Goal: Task Accomplishment & Management: Manage account settings

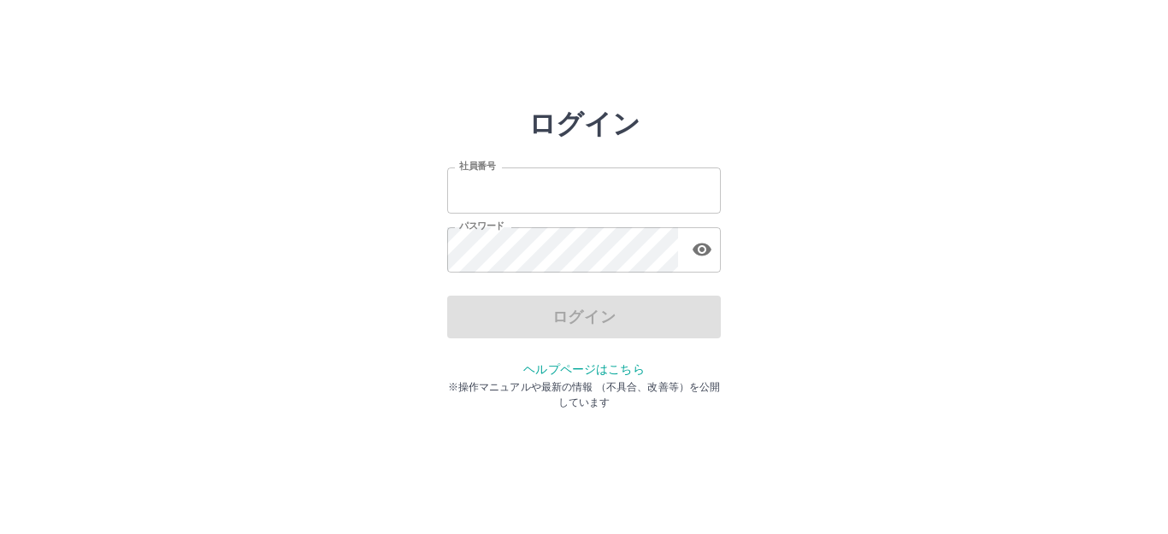
type input "*******"
click at [588, 310] on div "ログイン" at bounding box center [584, 317] width 274 height 43
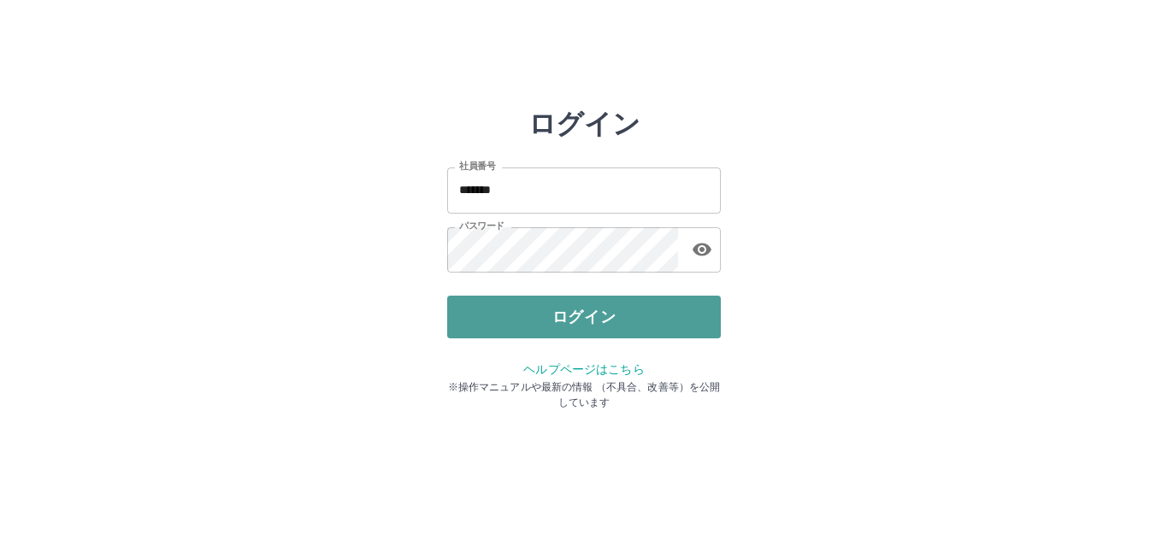
click at [597, 307] on button "ログイン" at bounding box center [584, 317] width 274 height 43
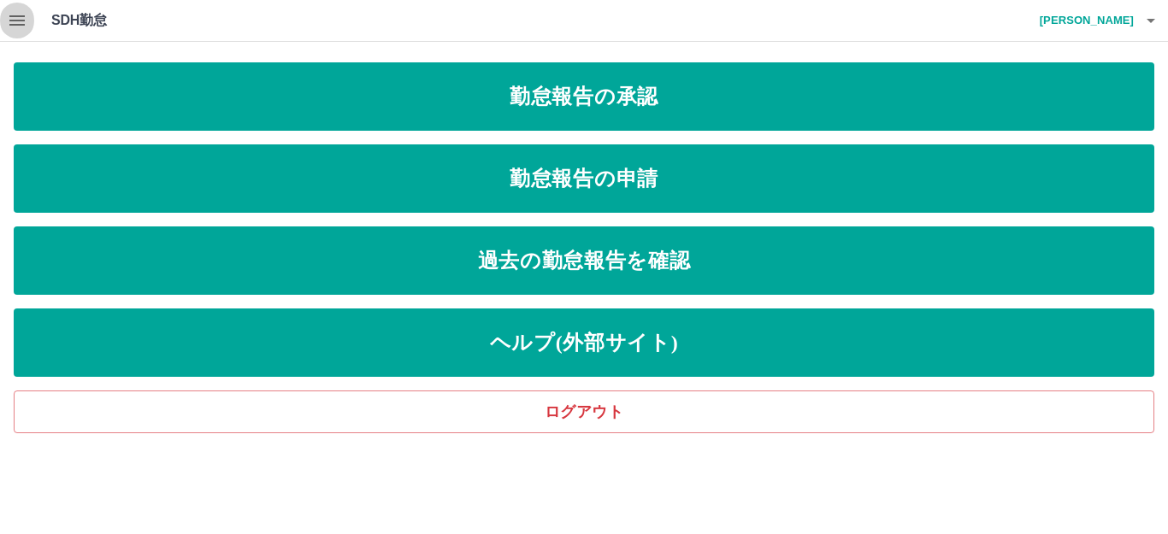
click at [23, 22] on icon "button" at bounding box center [17, 20] width 21 height 21
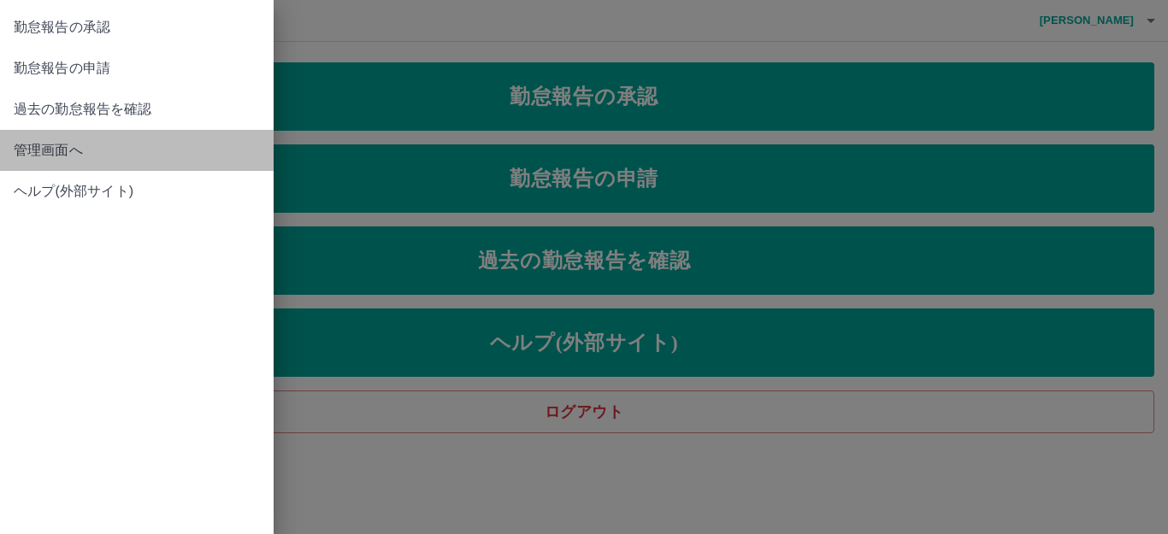
click at [41, 144] on span "管理画面へ" at bounding box center [137, 150] width 246 height 21
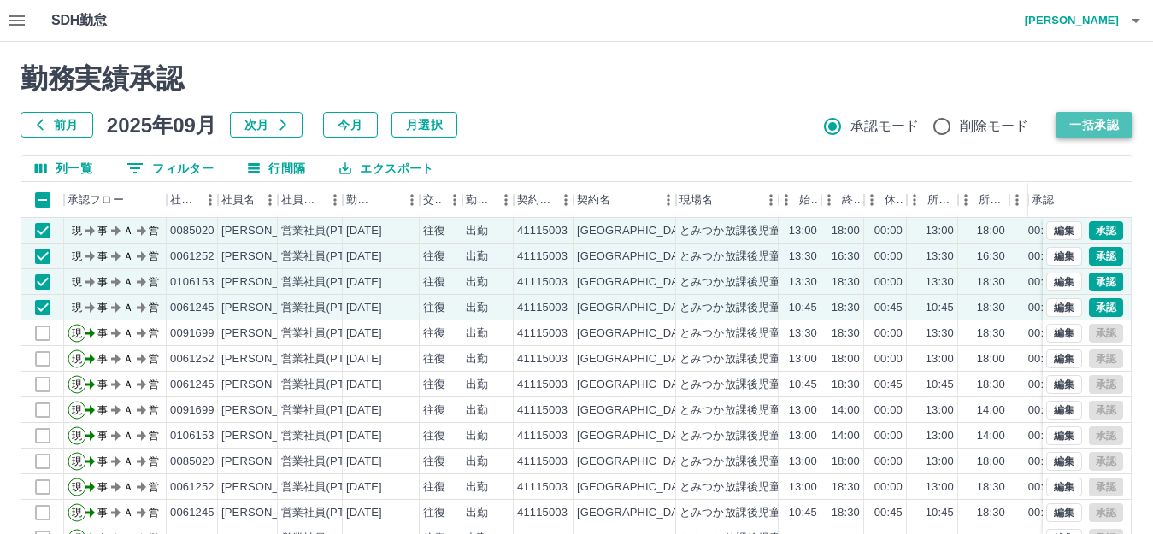
click at [1095, 119] on button "一括承認" at bounding box center [1094, 125] width 77 height 26
click at [1105, 127] on div "前月 [DATE] 次月 今月 月選択 承認モード 削除モード 一括承認" at bounding box center [577, 125] width 1112 height 26
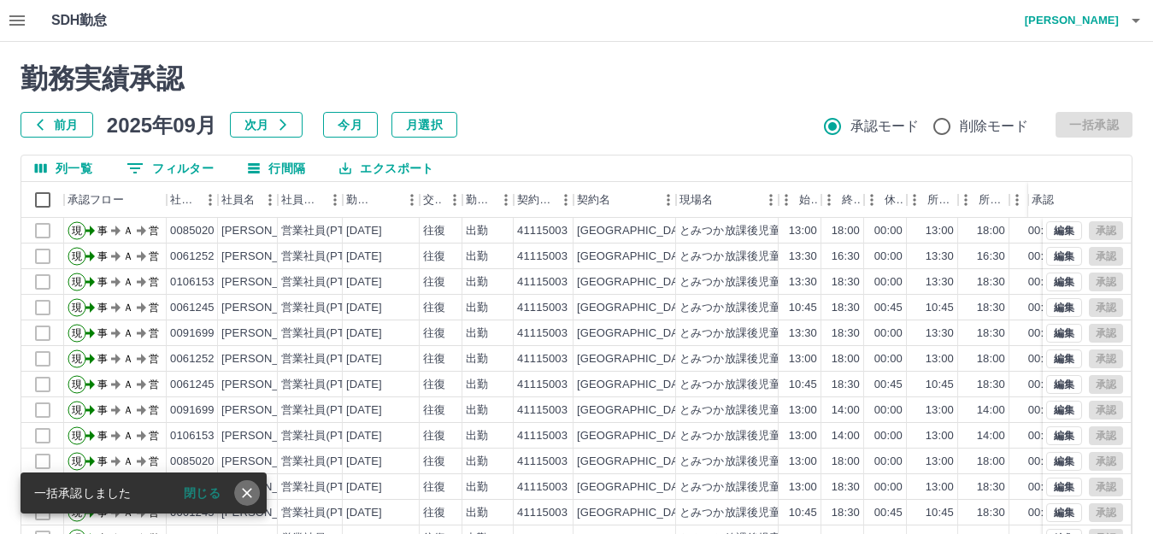
click at [244, 487] on icon "close" at bounding box center [246, 493] width 17 height 17
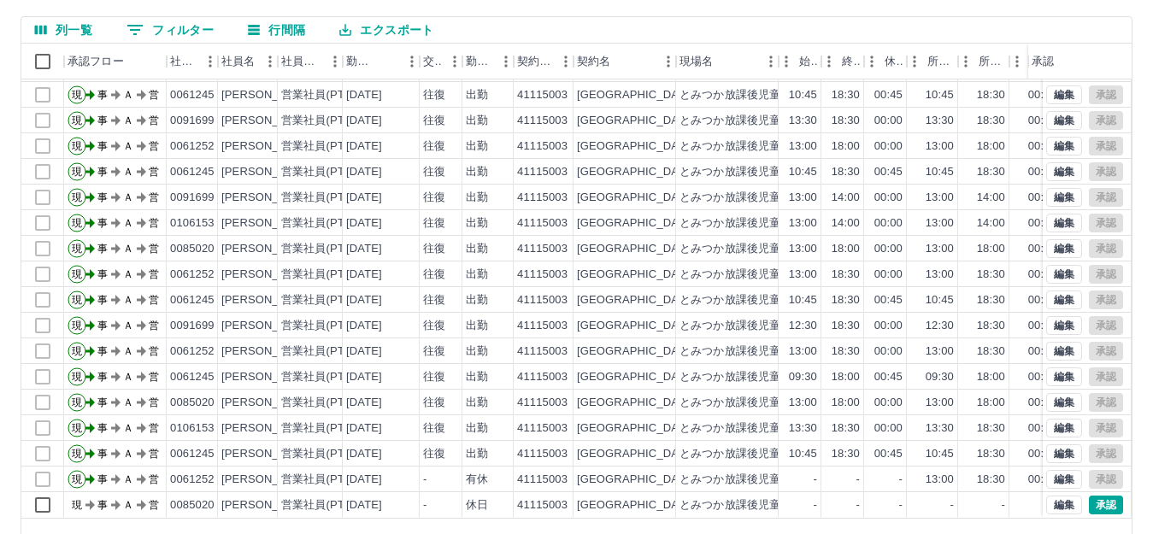
scroll to position [188, 0]
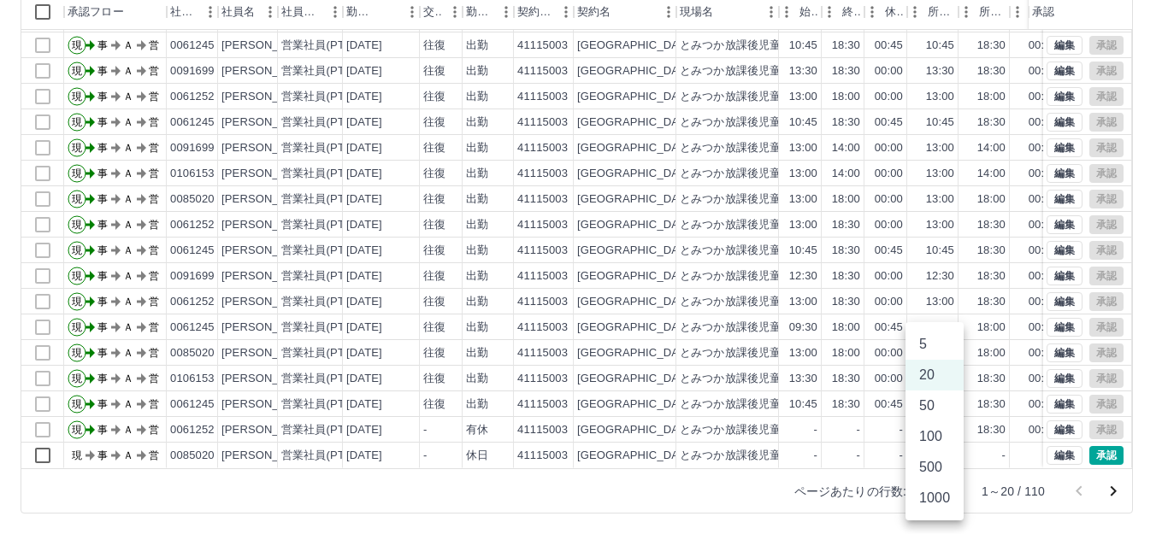
click at [944, 488] on body "SDH勤怠 [PERSON_NAME] 勤務実績承認 前月 [DATE] 次月 今月 月選択 承認モード 削除モード 一括承認 列一覧 0 フィルター 行間隔…" at bounding box center [584, 173] width 1168 height 722
click at [930, 434] on li "100" at bounding box center [934, 436] width 58 height 31
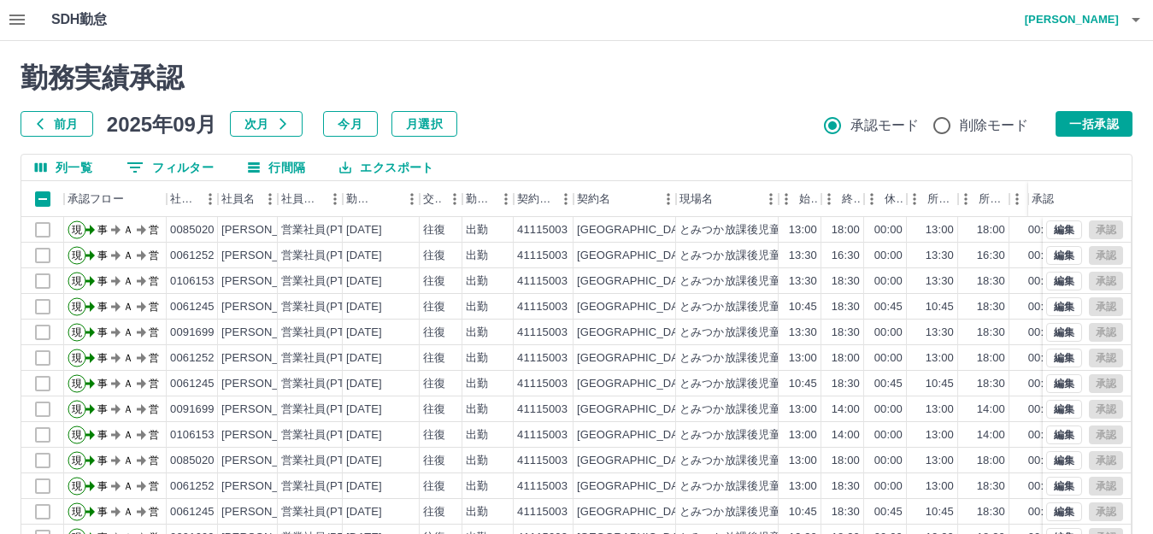
scroll to position [0, 0]
click at [1086, 123] on button "一括承認" at bounding box center [1094, 125] width 77 height 26
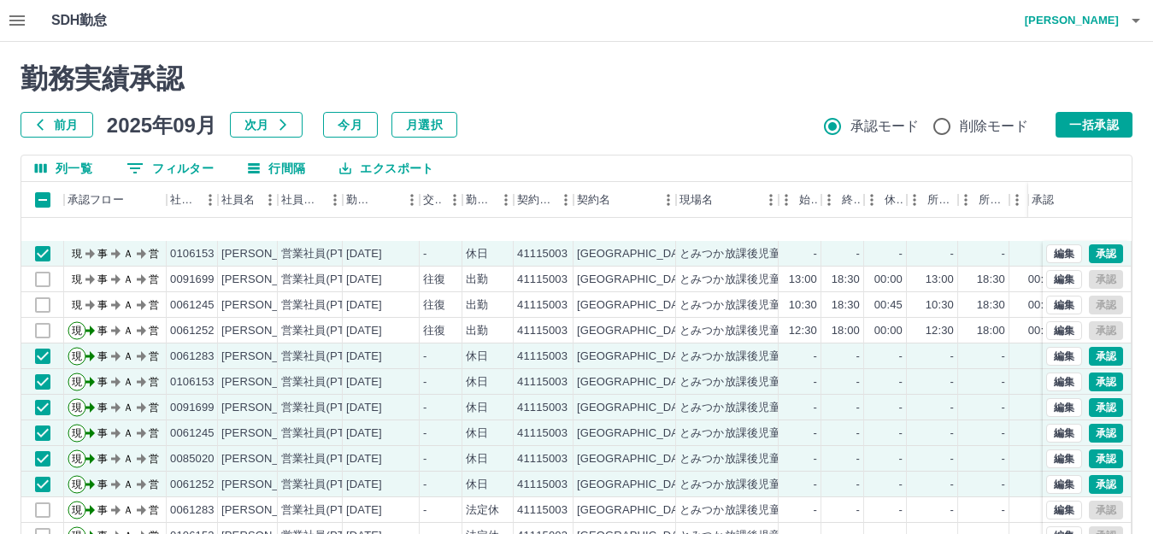
scroll to position [513, 0]
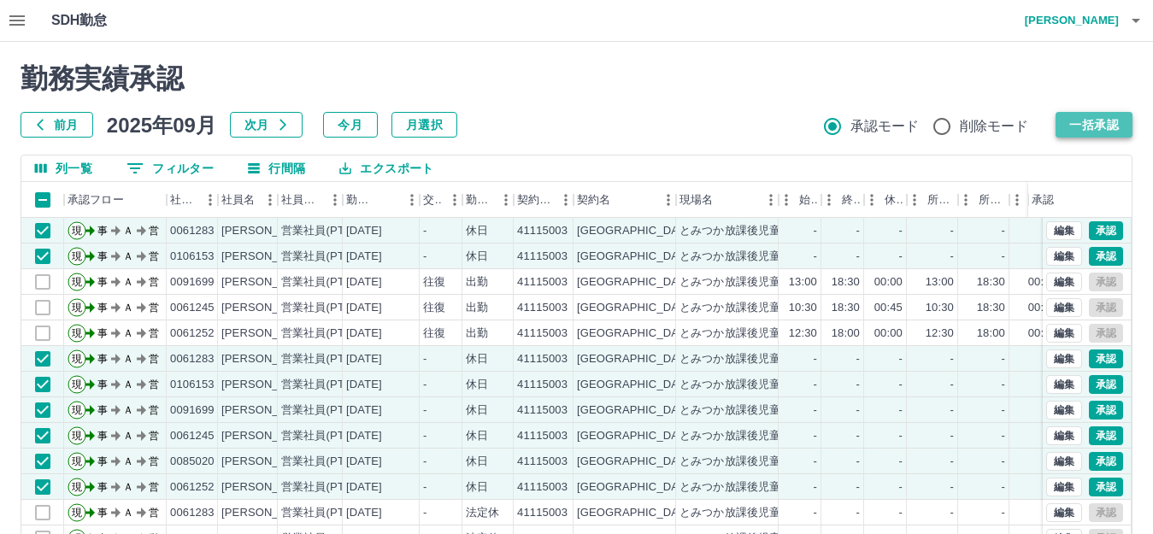
click at [1085, 122] on button "一括承認" at bounding box center [1094, 125] width 77 height 26
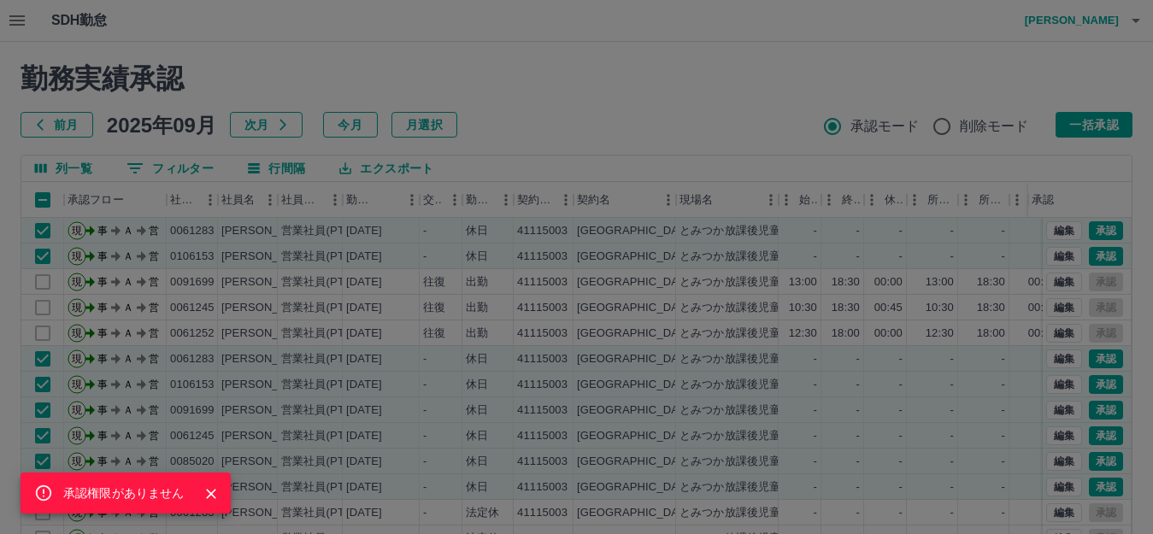
click at [215, 489] on icon "Close" at bounding box center [211, 493] width 17 height 17
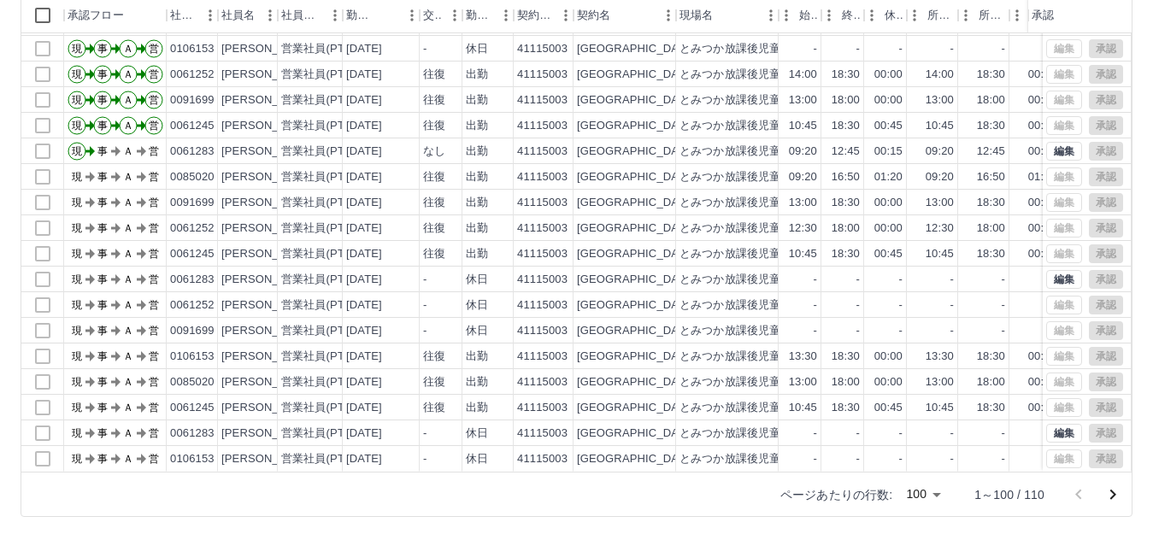
scroll to position [188, 0]
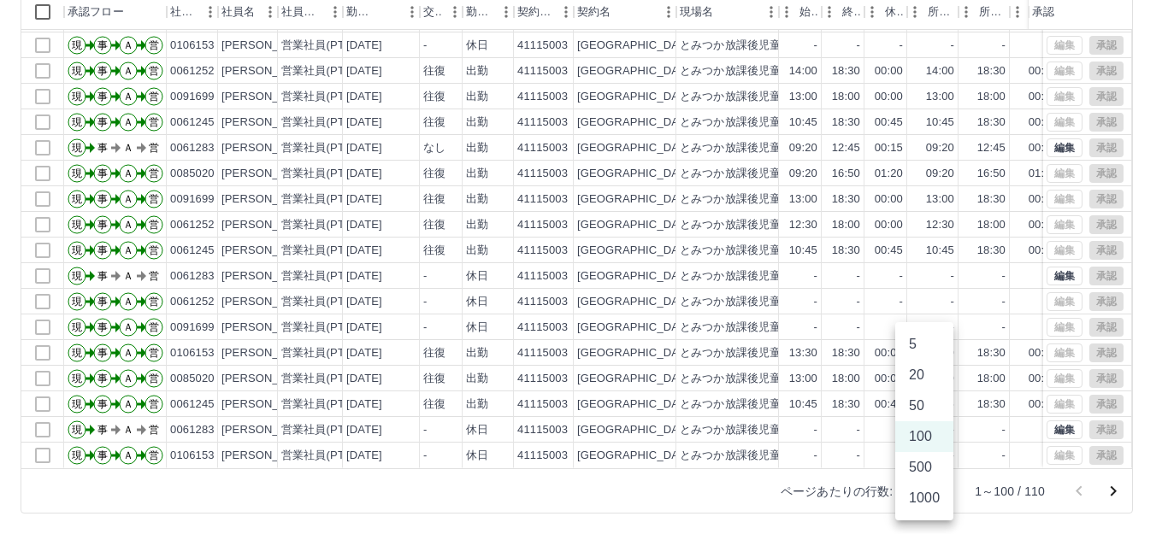
click at [935, 487] on body "SDH勤怠 [PERSON_NAME] 承認権限がありません 勤務実績承認 前月 [DATE] 次月 今月 月選択 承認モード 削除モード 一括承認 列一覧 …" at bounding box center [584, 173] width 1168 height 722
click at [918, 460] on li "500" at bounding box center [924, 467] width 58 height 31
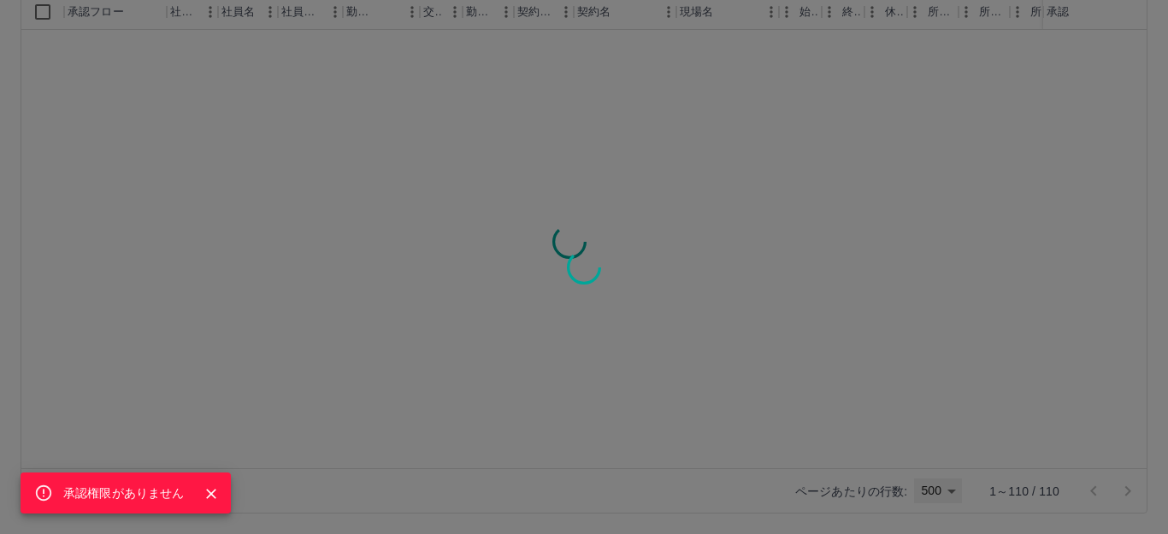
type input "***"
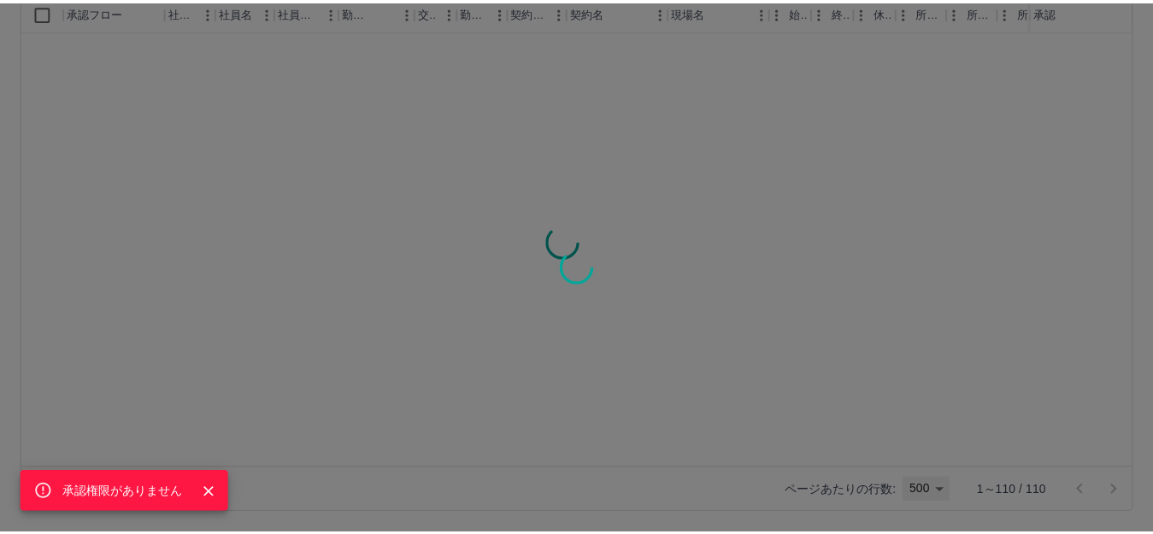
scroll to position [0, 0]
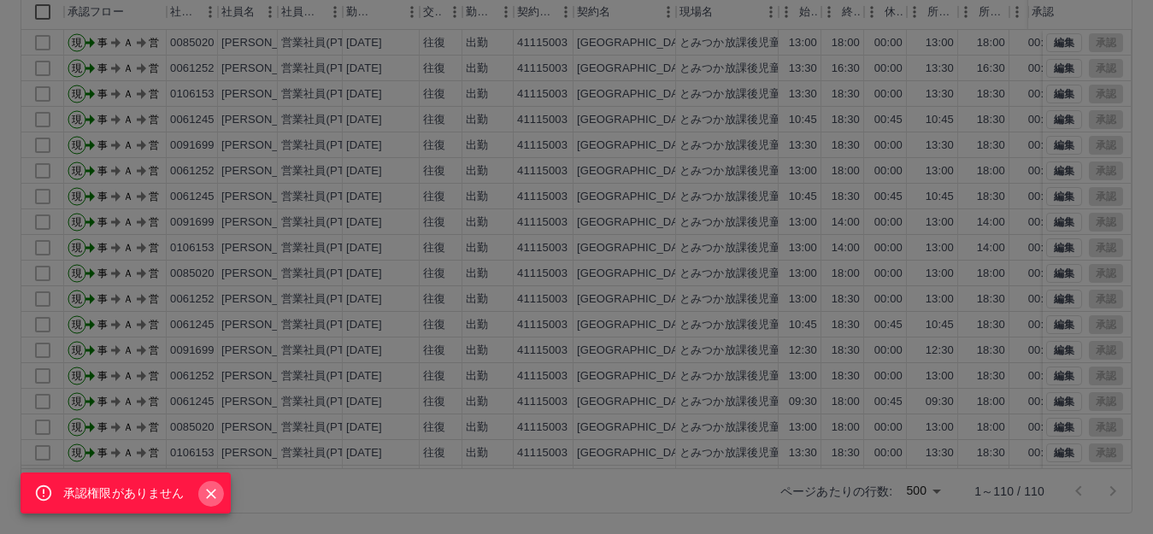
click at [210, 491] on icon "Close" at bounding box center [211, 493] width 17 height 17
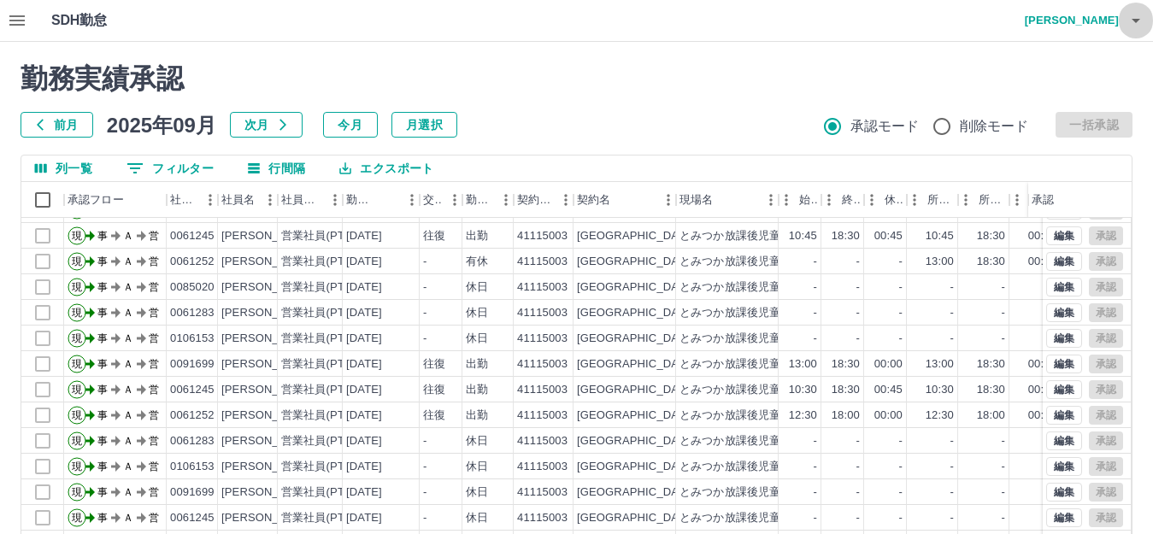
click at [1139, 23] on icon "button" at bounding box center [1136, 20] width 21 height 21
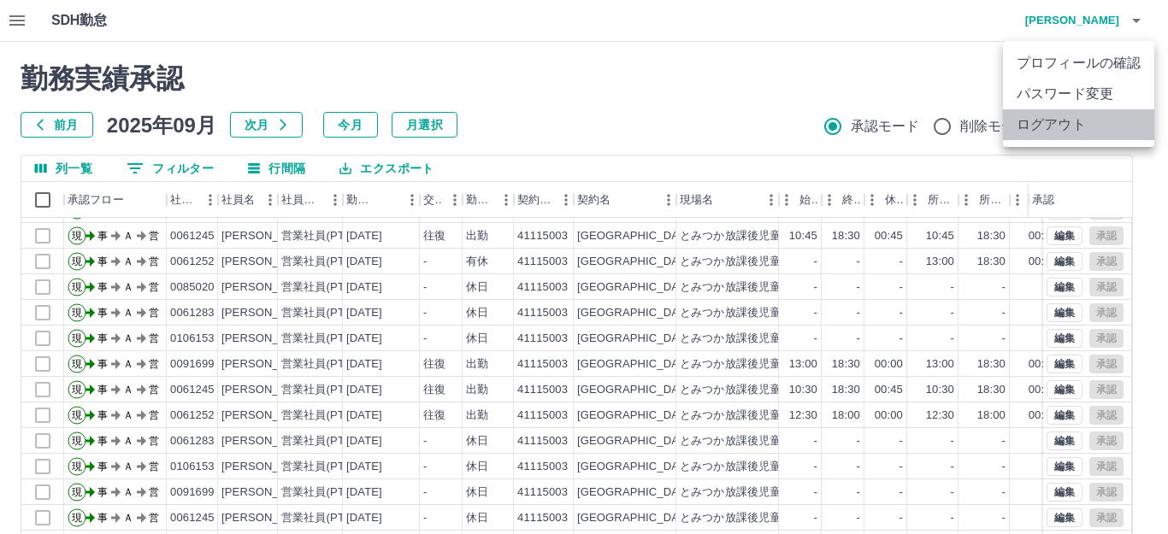
click at [1074, 127] on li "ログアウト" at bounding box center [1078, 124] width 151 height 31
